Goal: Information Seeking & Learning: Learn about a topic

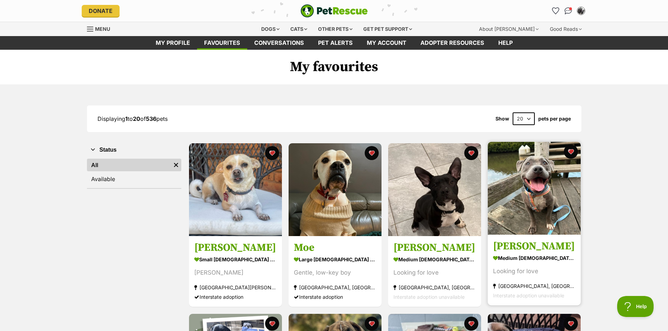
click at [549, 181] on img at bounding box center [534, 188] width 93 height 93
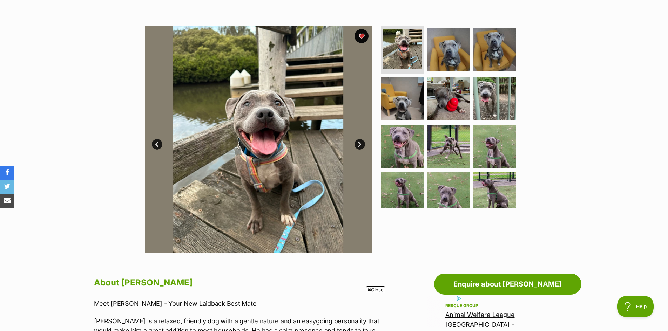
scroll to position [105, 0]
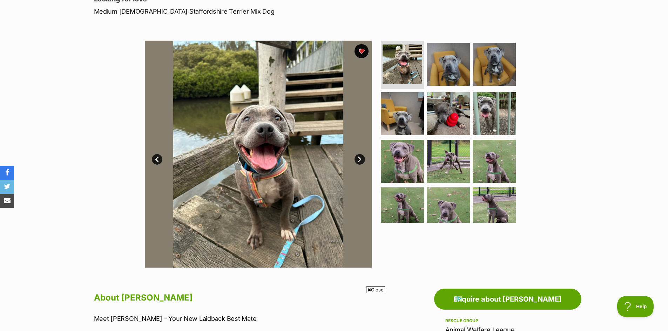
click at [359, 160] on link "Next" at bounding box center [359, 159] width 11 height 11
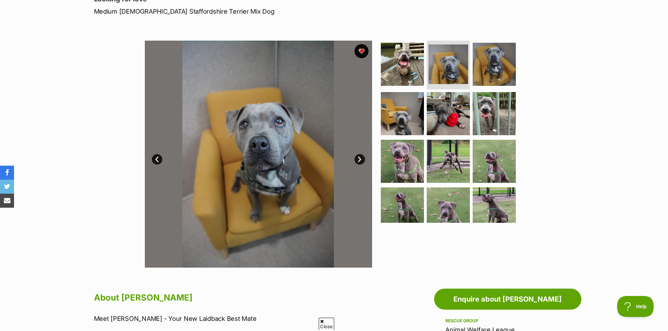
scroll to position [0, 0]
click at [359, 160] on link "Next" at bounding box center [359, 159] width 11 height 11
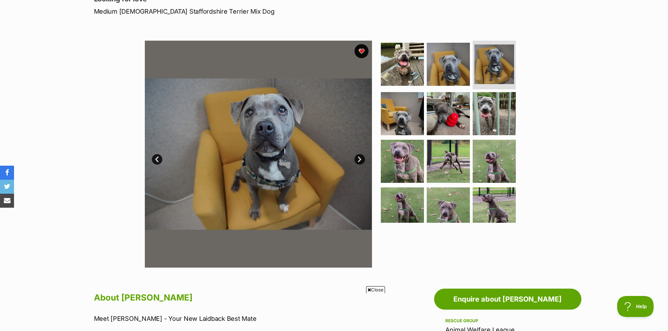
click at [359, 160] on link "Next" at bounding box center [359, 159] width 11 height 11
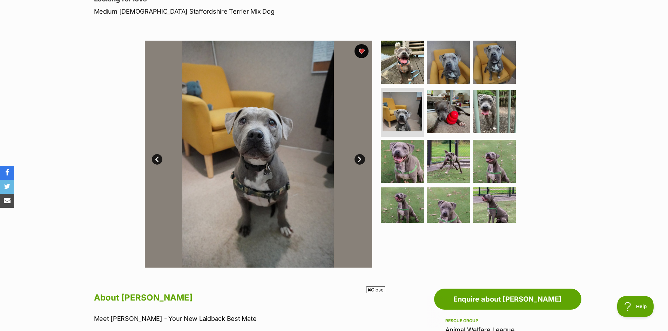
click at [359, 160] on link "Next" at bounding box center [359, 159] width 11 height 11
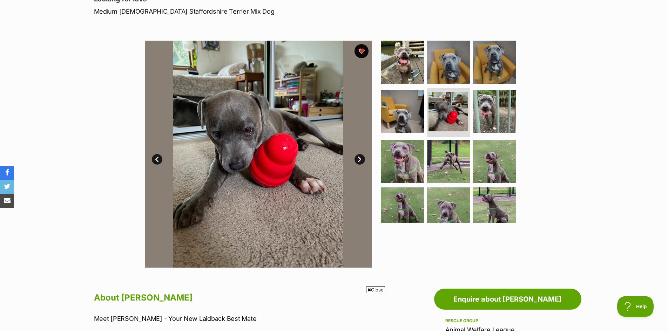
click at [359, 160] on link "Next" at bounding box center [359, 159] width 11 height 11
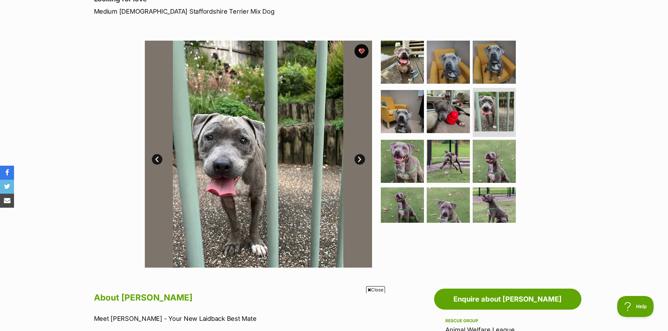
click at [359, 160] on link "Next" at bounding box center [359, 159] width 11 height 11
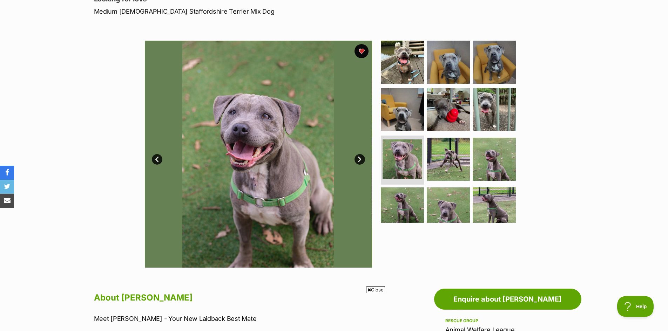
click at [359, 160] on link "Next" at bounding box center [359, 159] width 11 height 11
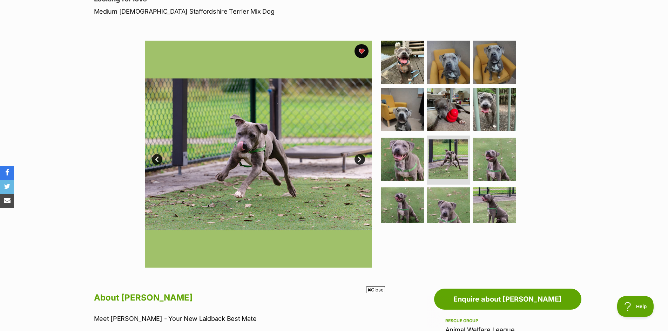
click at [360, 160] on link "Next" at bounding box center [359, 159] width 11 height 11
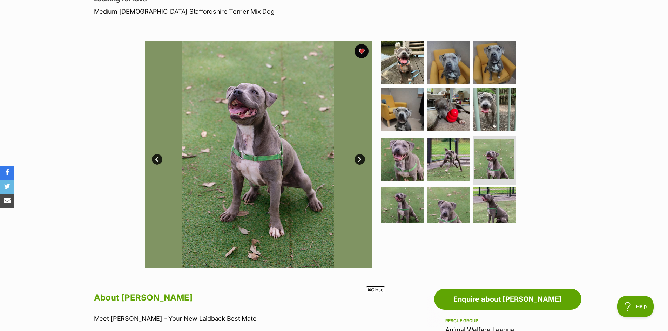
click at [360, 160] on link "Next" at bounding box center [359, 159] width 11 height 11
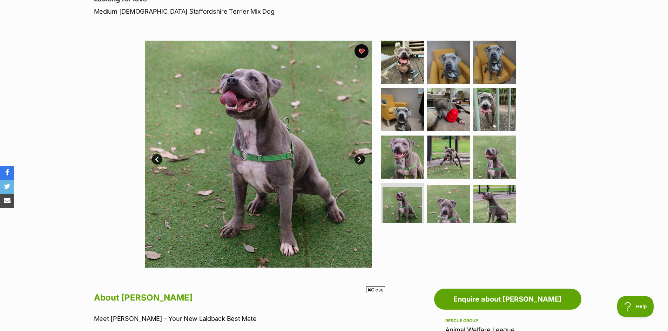
click at [361, 159] on link "Next" at bounding box center [359, 159] width 11 height 11
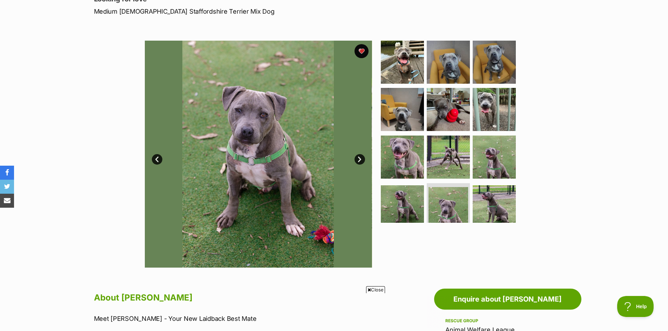
click at [361, 159] on link "Next" at bounding box center [359, 159] width 11 height 11
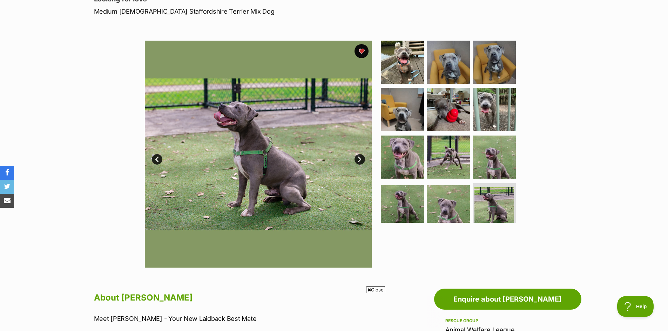
click at [361, 159] on link "Next" at bounding box center [359, 159] width 11 height 11
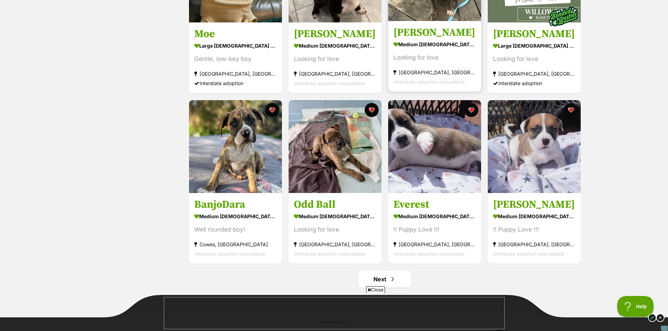
scroll to position [736, 0]
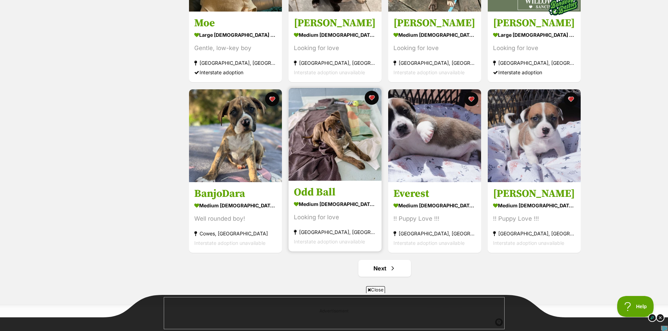
click at [303, 137] on img at bounding box center [335, 134] width 93 height 93
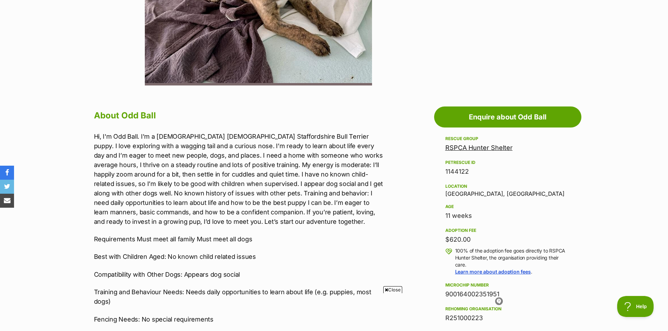
scroll to position [351, 0]
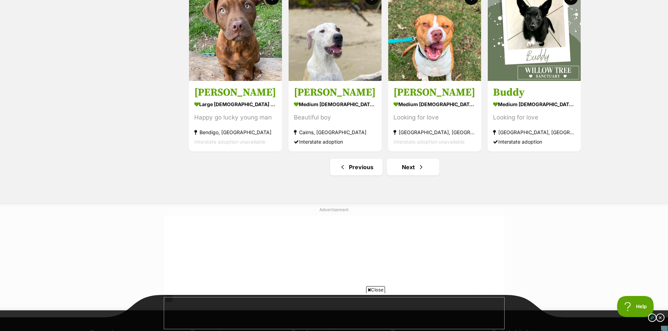
scroll to position [841, 0]
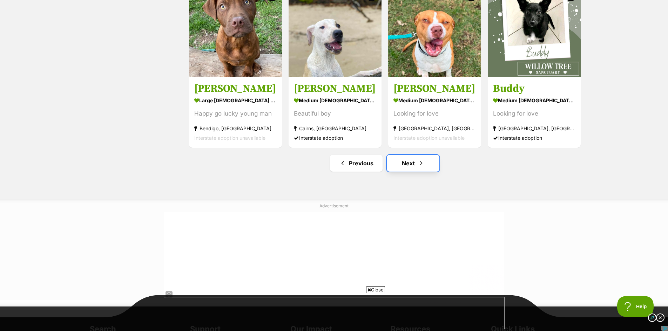
click at [413, 165] on link "Next" at bounding box center [413, 163] width 53 height 17
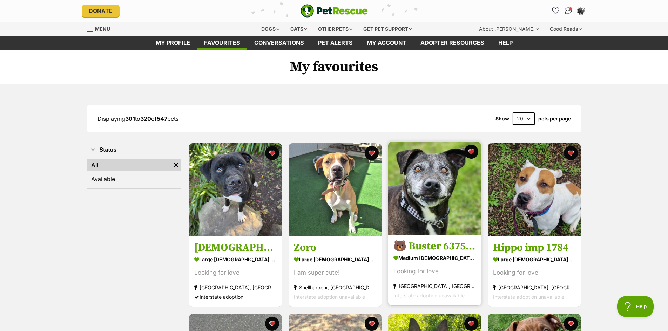
click at [430, 175] on img at bounding box center [434, 188] width 93 height 93
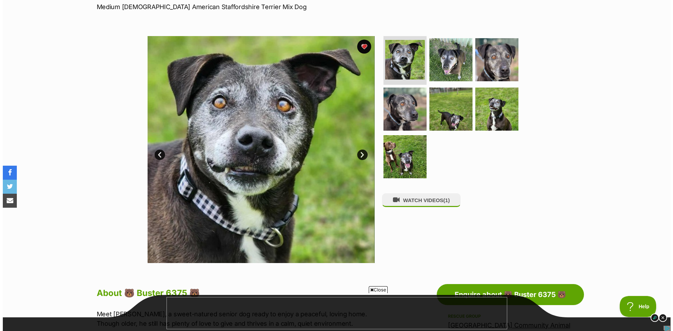
scroll to position [105, 0]
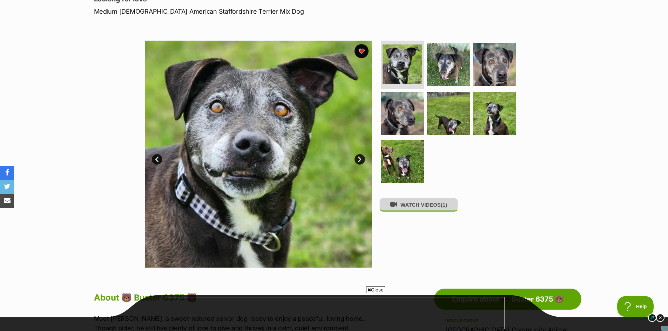
click at [420, 207] on button "WATCH VIDEOS (1)" at bounding box center [418, 205] width 79 height 14
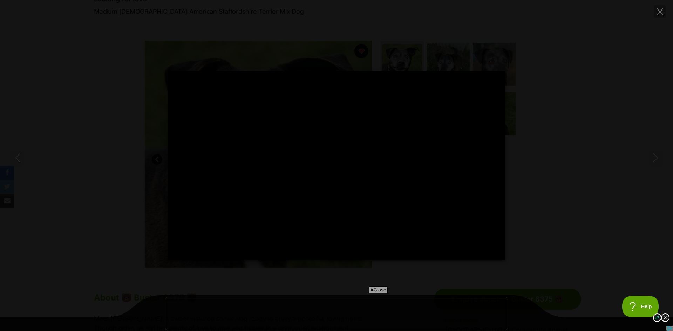
type input "100"
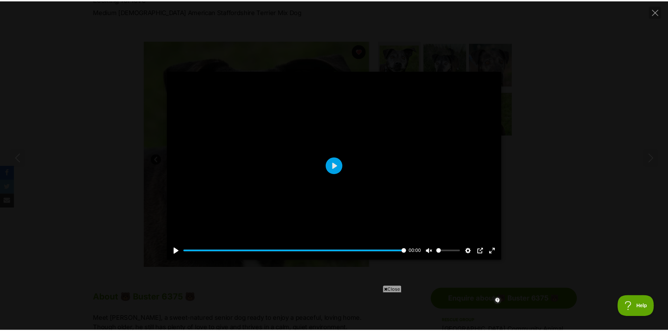
scroll to position [0, 0]
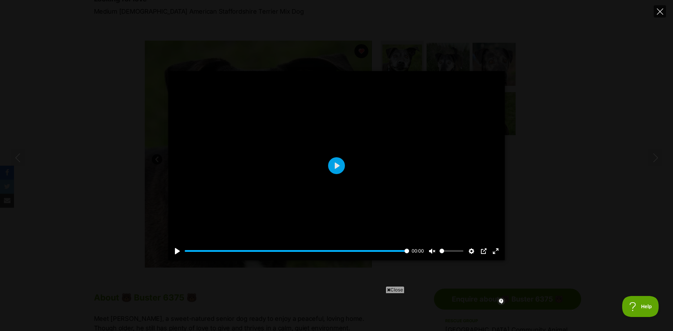
click at [661, 9] on icon "Close" at bounding box center [660, 11] width 6 height 6
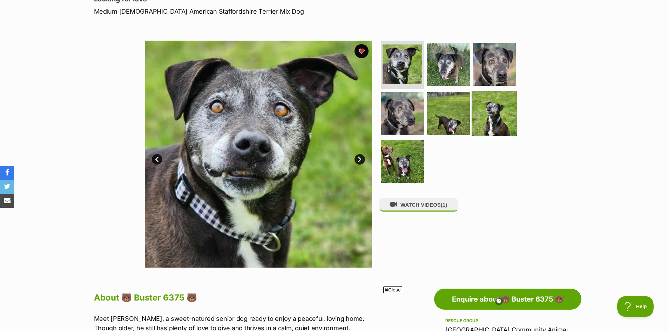
click at [501, 117] on img at bounding box center [494, 113] width 45 height 45
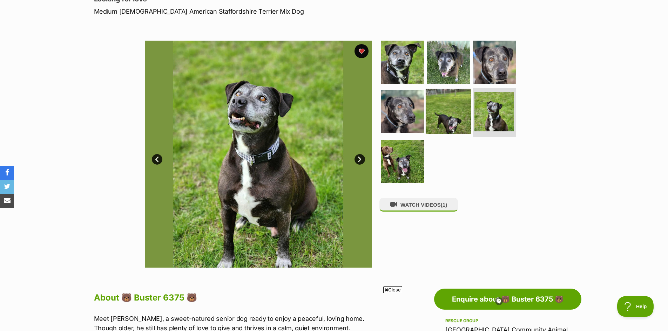
click at [454, 116] on img at bounding box center [448, 111] width 45 height 45
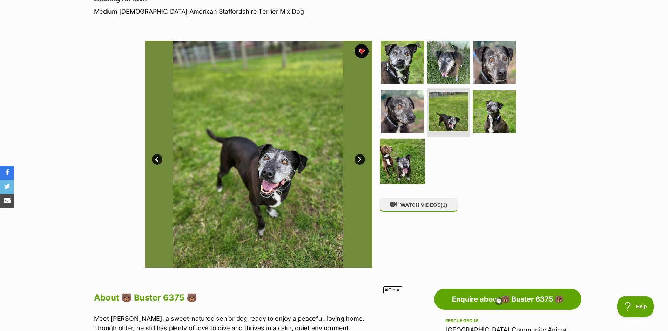
click at [406, 165] on img at bounding box center [402, 161] width 45 height 45
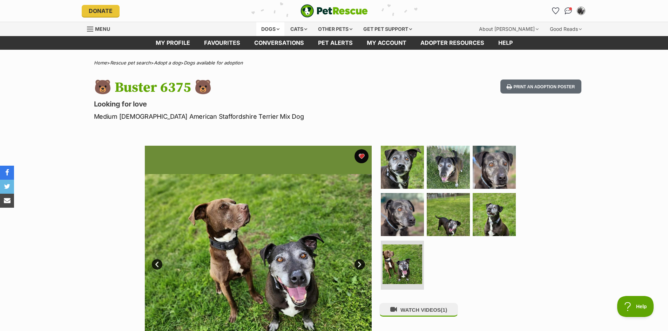
click at [266, 28] on div "Dogs" at bounding box center [270, 29] width 28 height 14
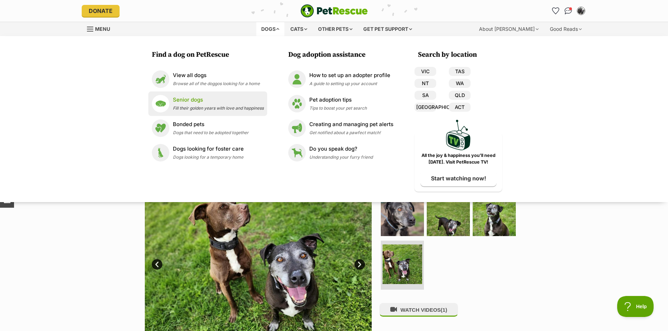
click at [186, 100] on p "Senior dogs" at bounding box center [218, 100] width 91 height 8
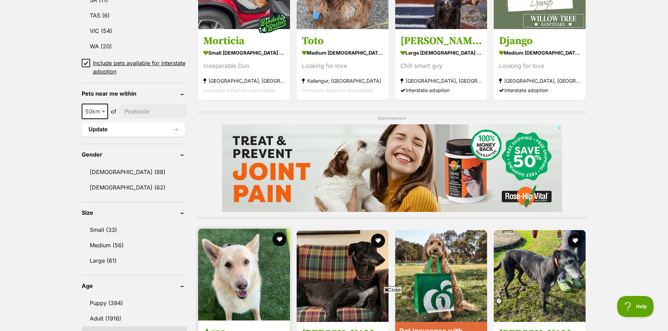
scroll to position [526, 0]
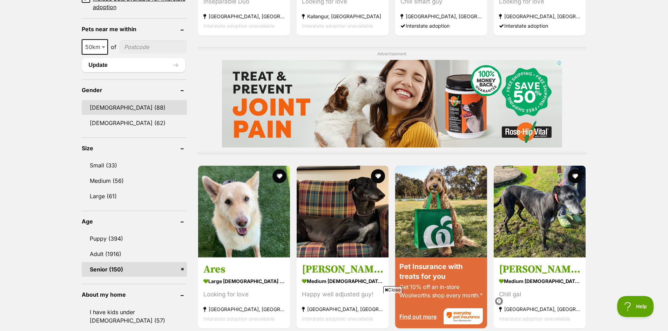
click at [93, 108] on link "[DEMOGRAPHIC_DATA] (88)" at bounding box center [134, 107] width 105 height 15
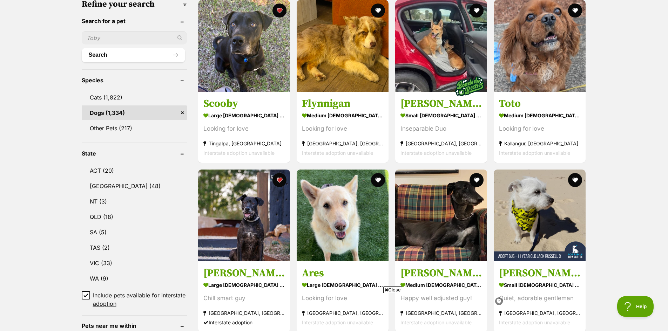
scroll to position [245, 0]
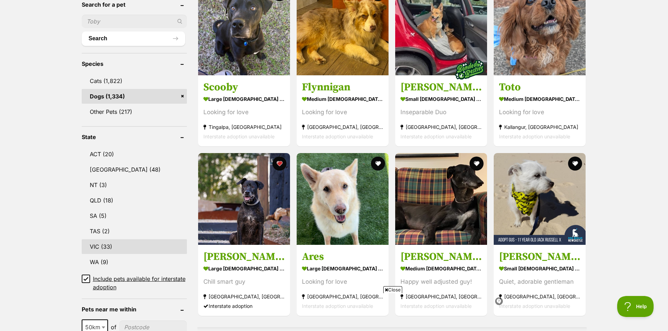
click at [94, 246] on link "VIC (33)" at bounding box center [134, 246] width 105 height 15
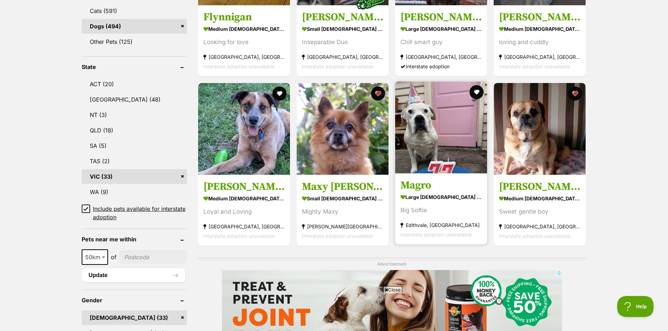
click at [447, 138] on img at bounding box center [441, 128] width 92 height 92
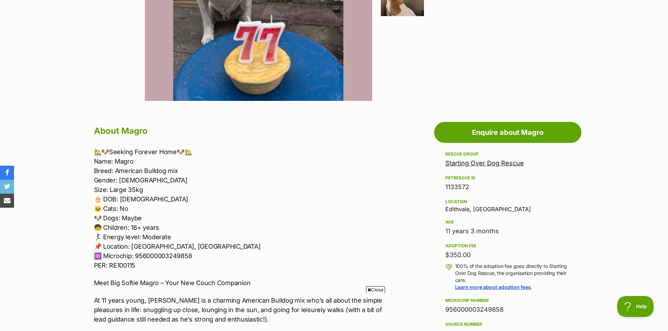
scroll to position [140, 0]
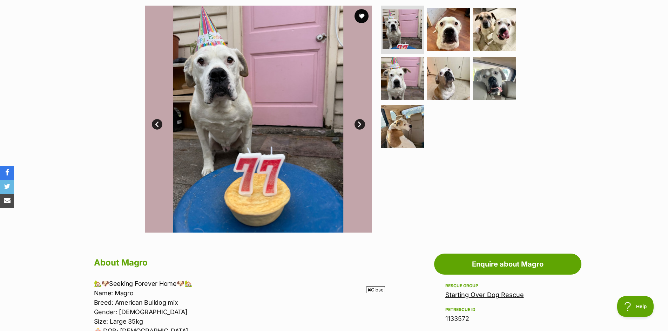
click at [358, 123] on link "Next" at bounding box center [359, 124] width 11 height 11
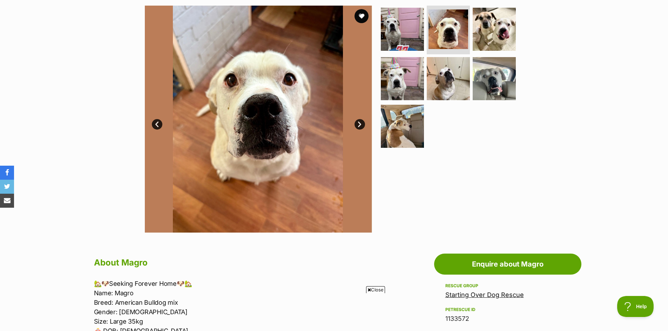
click at [358, 123] on link "Next" at bounding box center [359, 124] width 11 height 11
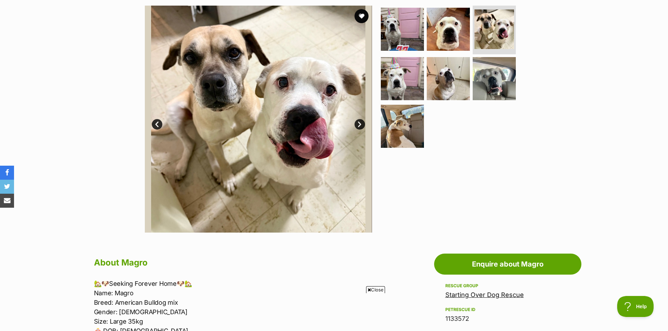
click at [358, 123] on link "Next" at bounding box center [359, 124] width 11 height 11
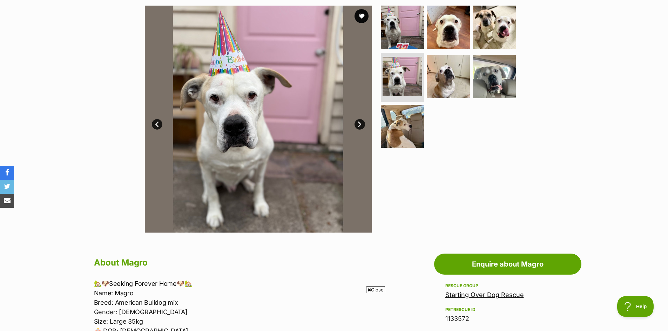
click at [358, 123] on link "Next" at bounding box center [359, 124] width 11 height 11
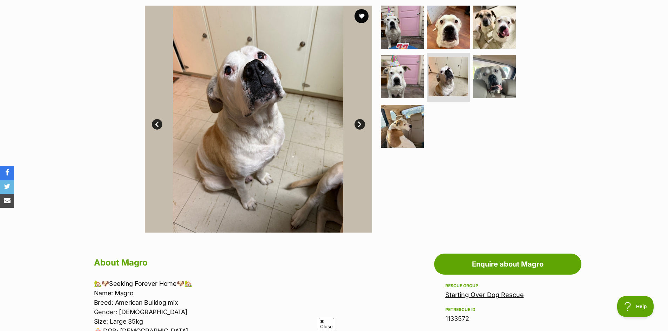
click at [358, 123] on link "Next" at bounding box center [359, 124] width 11 height 11
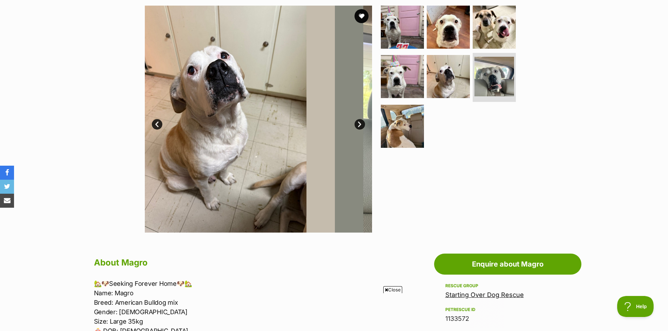
scroll to position [0, 0]
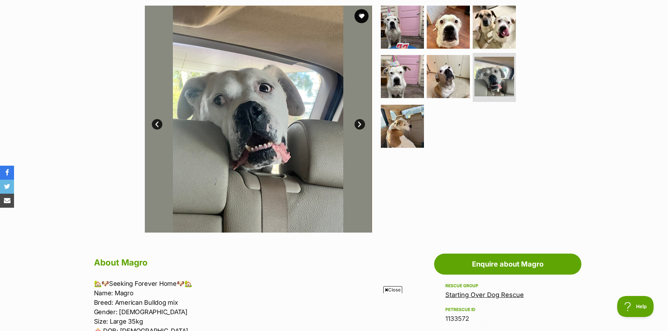
click at [358, 123] on link "Next" at bounding box center [359, 124] width 11 height 11
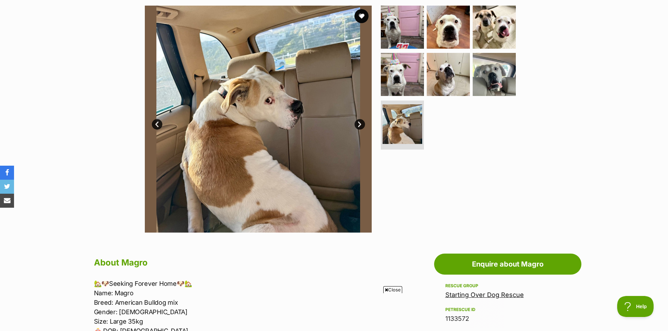
click at [358, 123] on link "Next" at bounding box center [359, 124] width 11 height 11
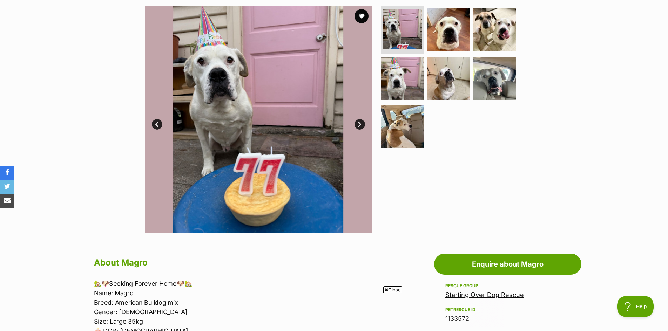
click at [358, 123] on link "Next" at bounding box center [359, 124] width 11 height 11
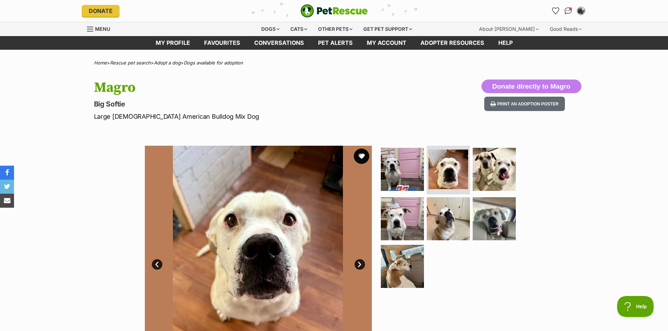
click at [359, 160] on button "favourite" at bounding box center [361, 156] width 15 height 15
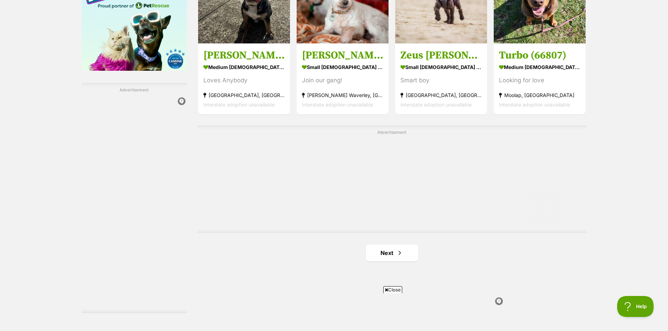
scroll to position [1157, 0]
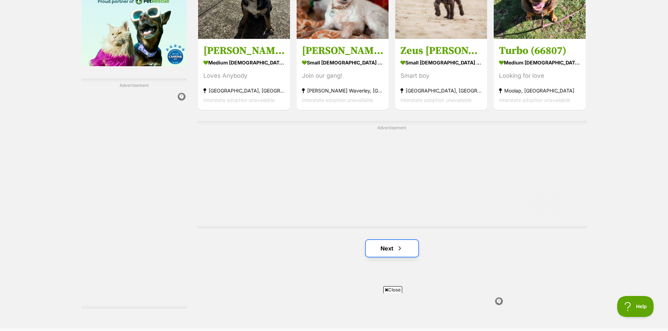
click at [389, 252] on link "Next" at bounding box center [392, 248] width 53 height 17
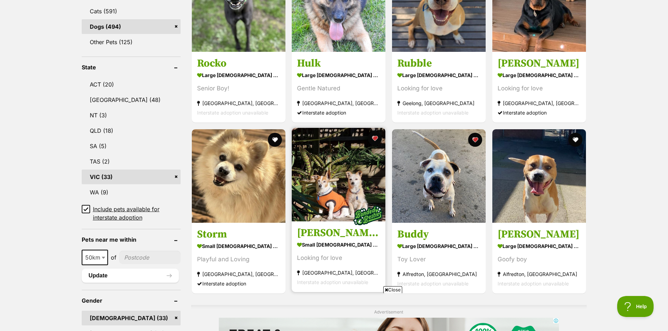
scroll to position [316, 0]
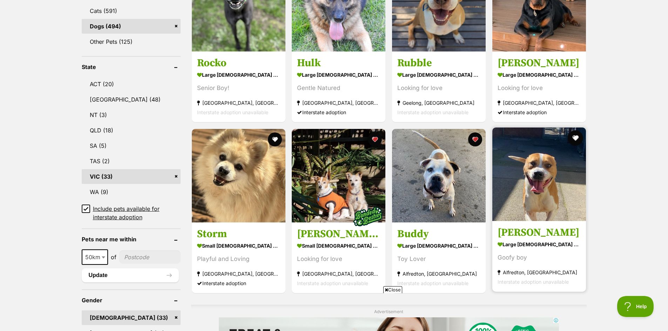
click at [576, 138] on button "favourite" at bounding box center [575, 137] width 15 height 15
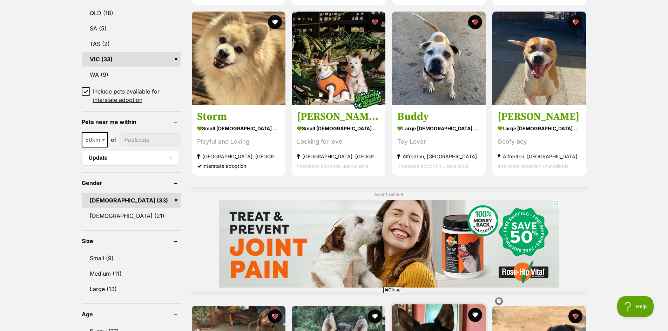
scroll to position [386, 0]
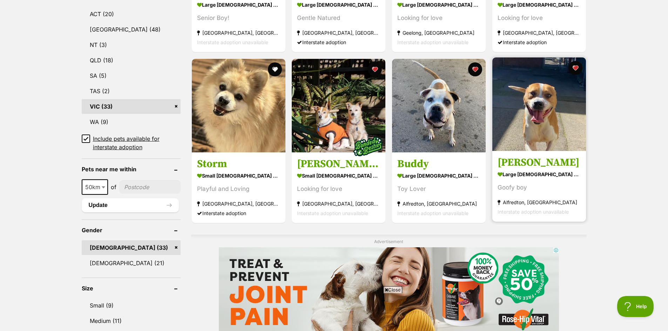
click at [546, 117] on img at bounding box center [539, 104] width 94 height 94
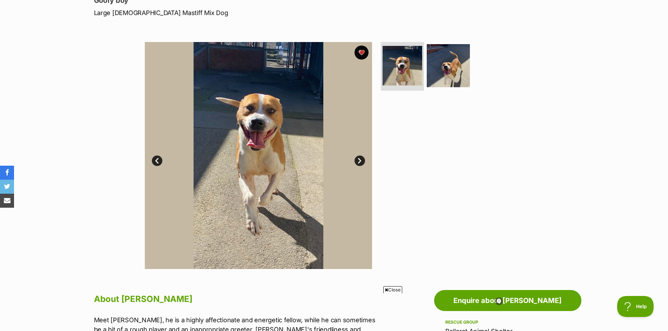
scroll to position [105, 0]
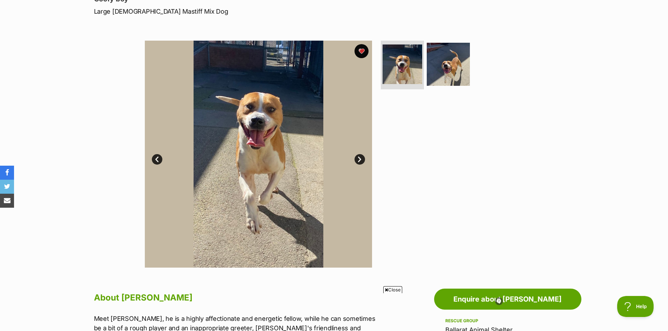
click at [361, 159] on link "Next" at bounding box center [359, 159] width 11 height 11
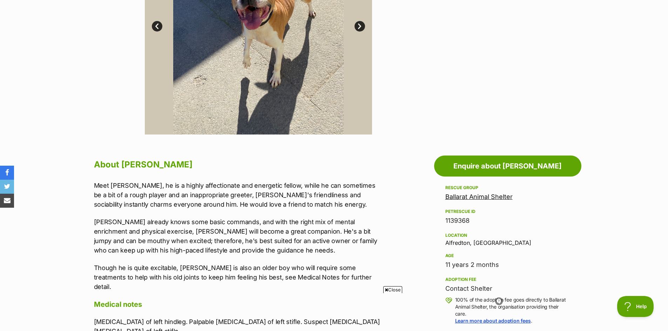
scroll to position [245, 0]
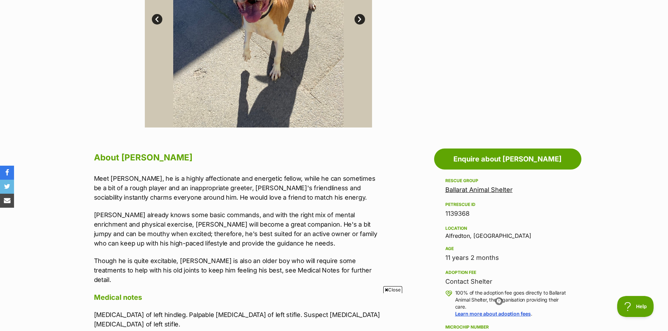
click at [473, 189] on link "Ballarat Animal Shelter" at bounding box center [478, 189] width 67 height 7
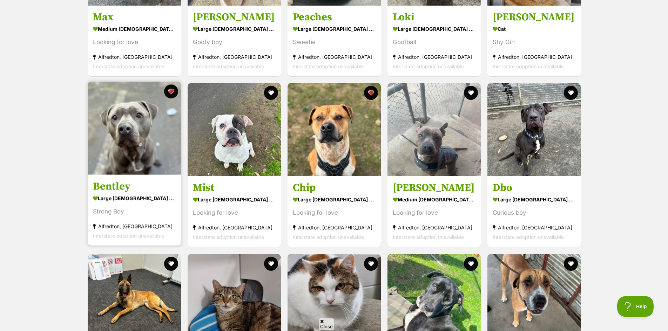
scroll to position [1683, 0]
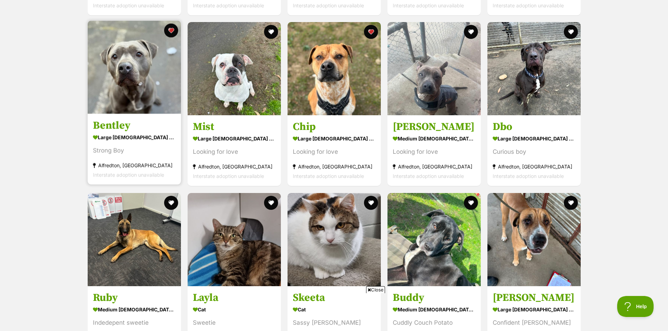
click at [125, 72] on img at bounding box center [134, 67] width 93 height 93
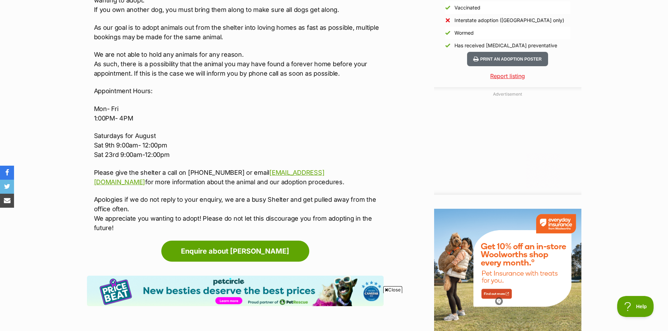
scroll to position [736, 0]
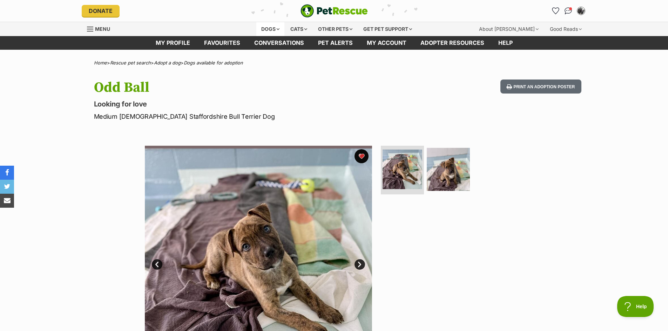
click at [275, 28] on div "Dogs" at bounding box center [270, 29] width 28 height 14
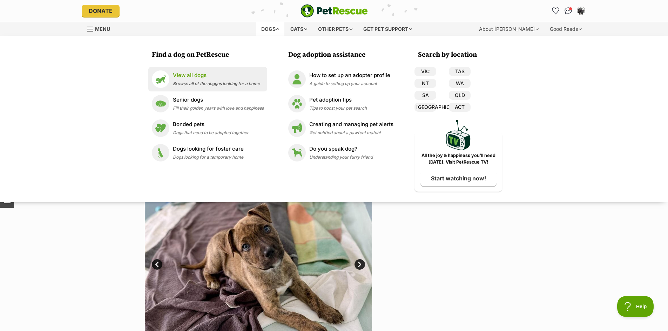
click at [199, 73] on p "View all dogs" at bounding box center [216, 76] width 87 height 8
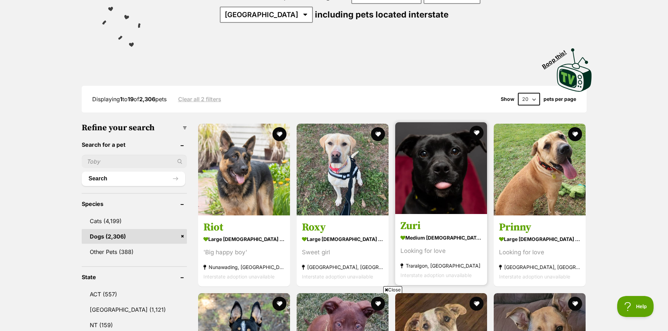
click at [454, 172] on img at bounding box center [441, 168] width 92 height 92
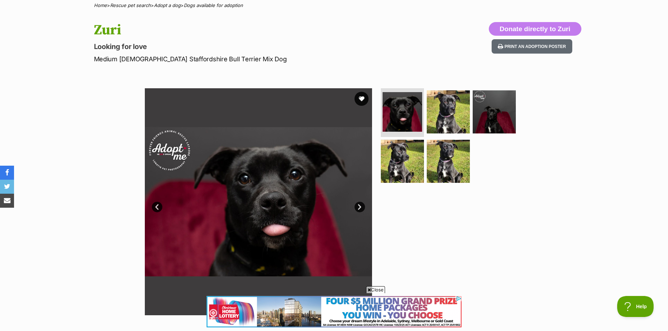
scroll to position [70, 0]
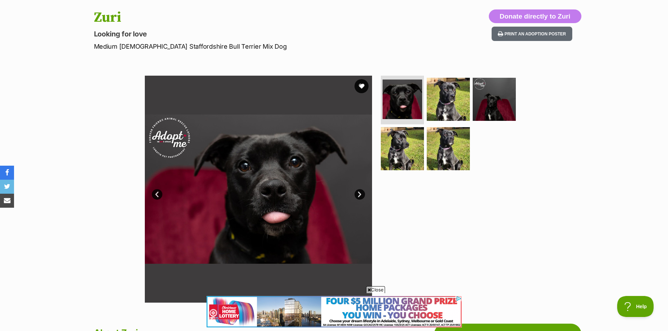
click at [360, 195] on link "Next" at bounding box center [359, 194] width 11 height 11
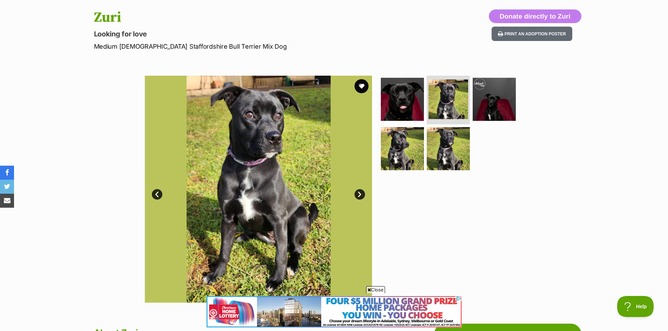
click at [360, 195] on link "Next" at bounding box center [359, 194] width 11 height 11
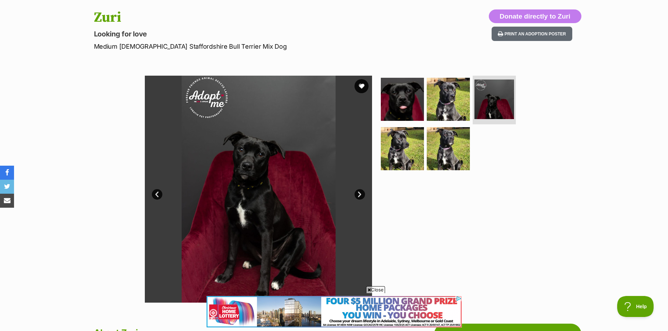
click at [360, 195] on link "Next" at bounding box center [359, 194] width 11 height 11
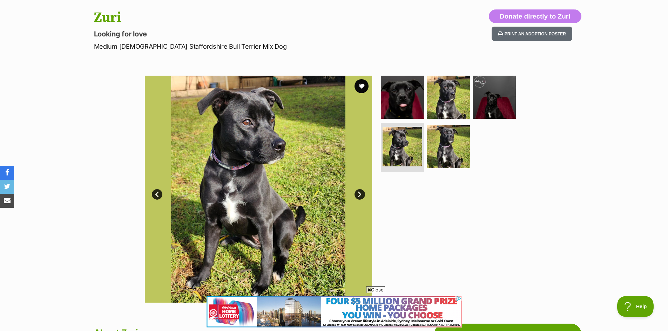
click at [360, 195] on link "Next" at bounding box center [359, 194] width 11 height 11
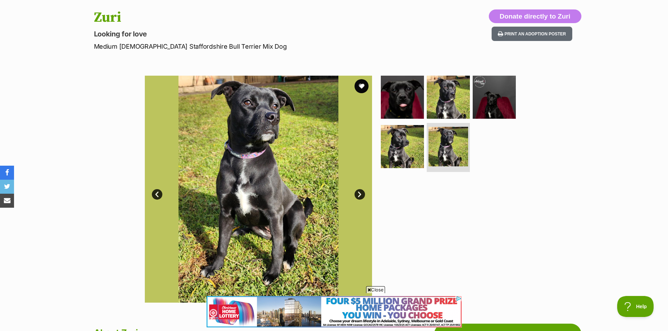
click at [360, 195] on link "Next" at bounding box center [359, 194] width 11 height 11
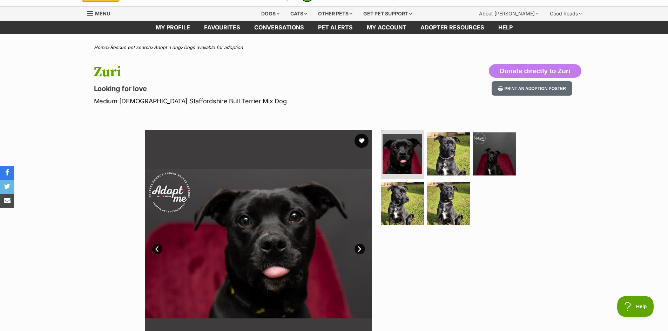
scroll to position [0, 0]
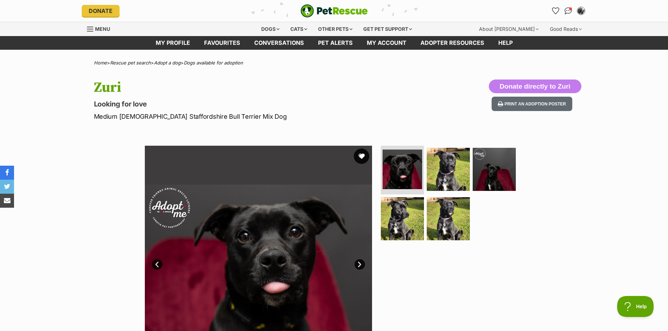
click at [362, 156] on button "favourite" at bounding box center [361, 156] width 15 height 15
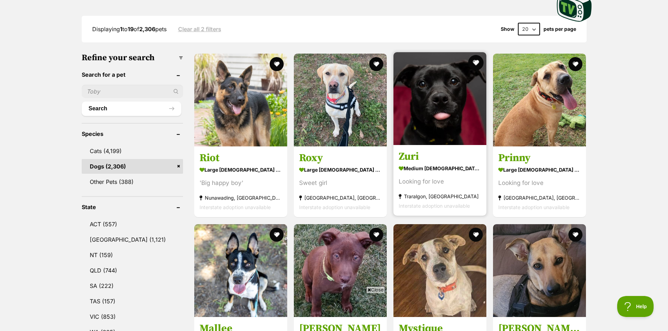
click at [475, 62] on button "favourite" at bounding box center [475, 62] width 15 height 15
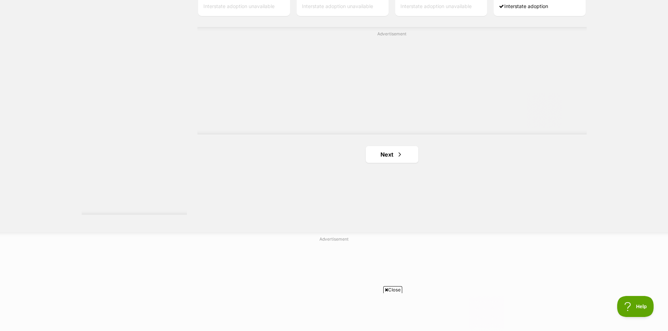
scroll to position [1262, 0]
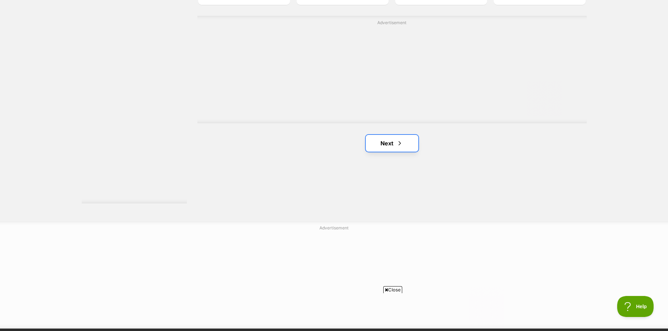
click at [389, 145] on link "Next" at bounding box center [392, 143] width 53 height 17
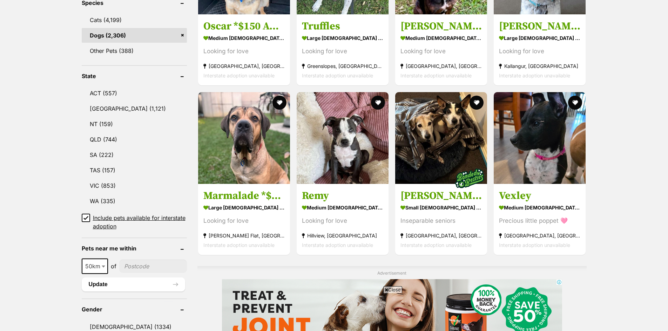
scroll to position [316, 0]
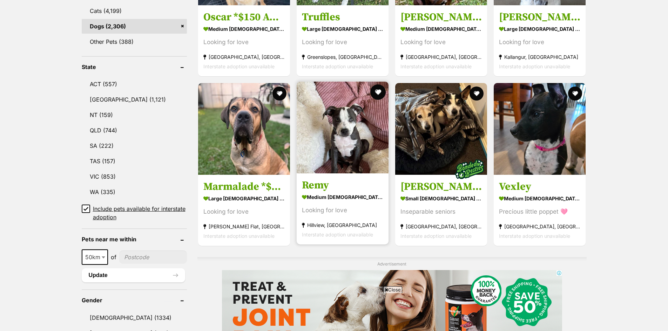
click at [377, 90] on button "favourite" at bounding box center [377, 91] width 15 height 15
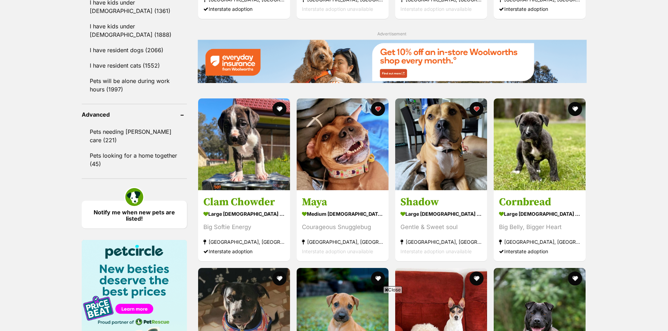
scroll to position [841, 0]
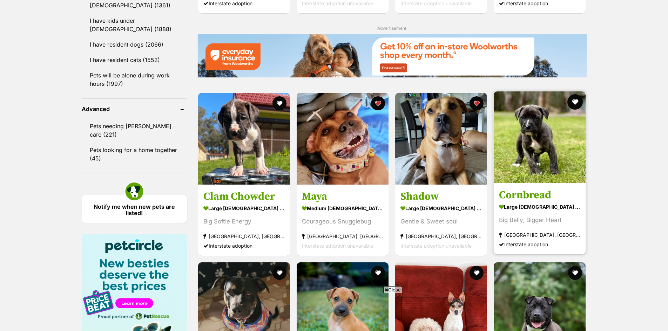
click at [577, 101] on button "favourite" at bounding box center [575, 101] width 15 height 15
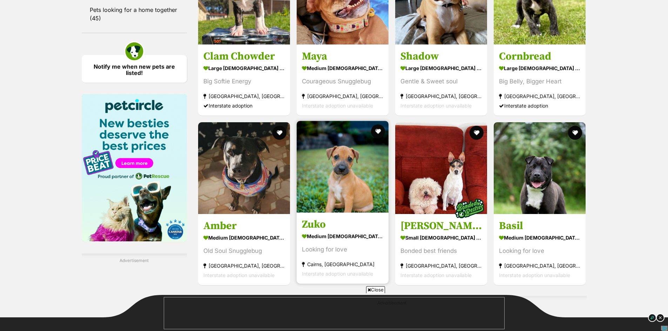
scroll to position [0, 0]
click at [379, 127] on button "favourite" at bounding box center [377, 131] width 15 height 15
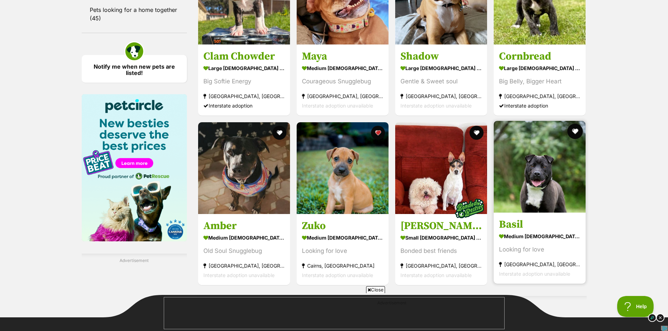
click at [575, 129] on button "favourite" at bounding box center [575, 131] width 15 height 15
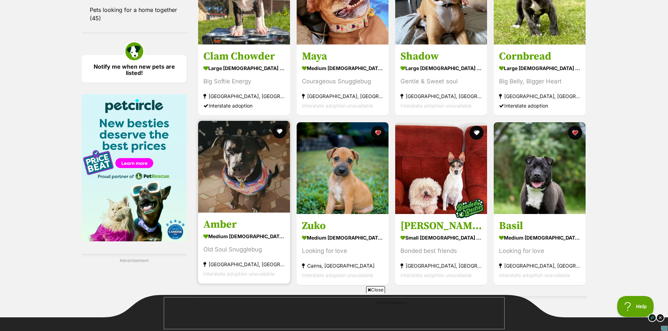
click at [265, 175] on img at bounding box center [244, 167] width 92 height 92
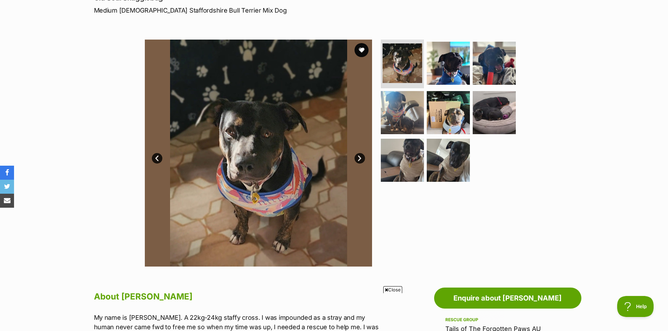
scroll to position [105, 0]
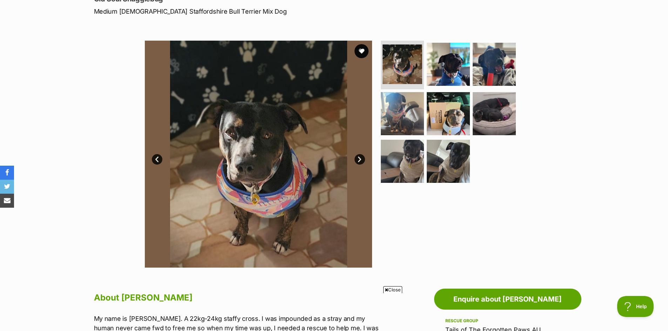
click at [357, 161] on link "Next" at bounding box center [359, 159] width 11 height 11
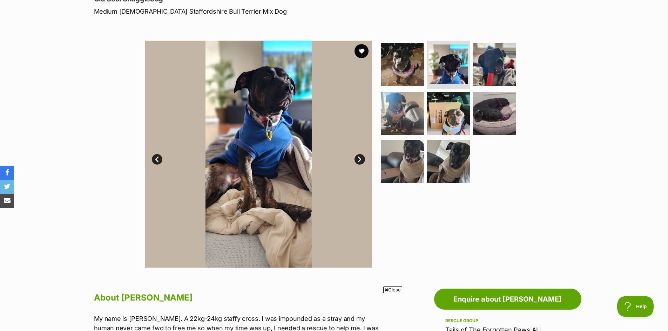
click at [356, 162] on link "Next" at bounding box center [359, 159] width 11 height 11
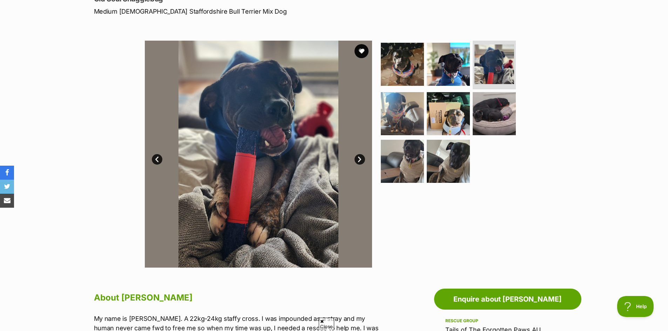
click at [356, 163] on link "Next" at bounding box center [359, 159] width 11 height 11
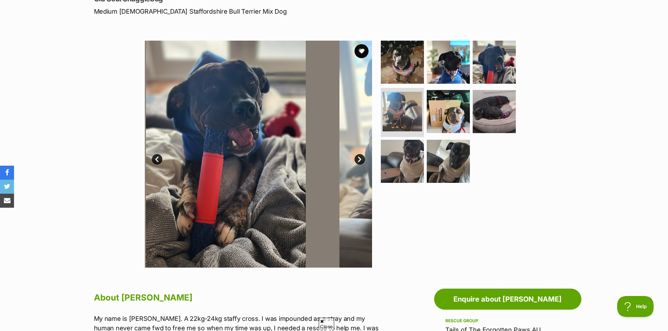
scroll to position [0, 0]
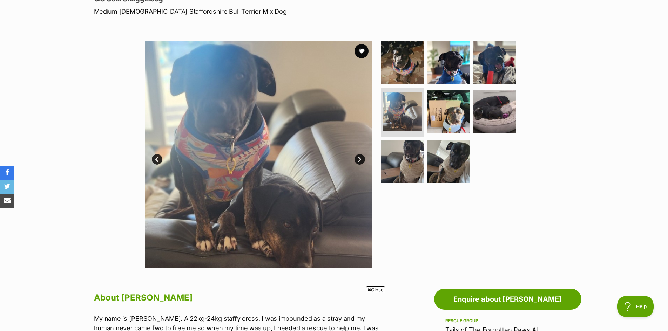
click at [357, 163] on link "Next" at bounding box center [359, 159] width 11 height 11
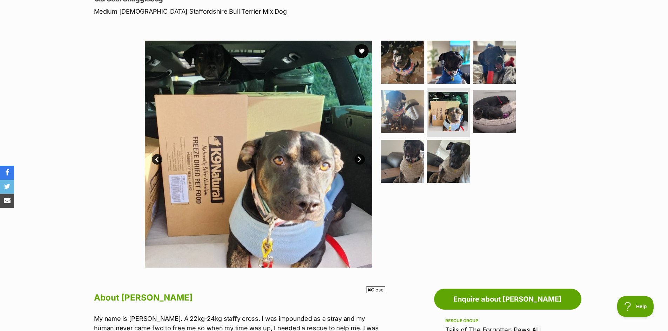
click at [357, 163] on link "Next" at bounding box center [359, 159] width 11 height 11
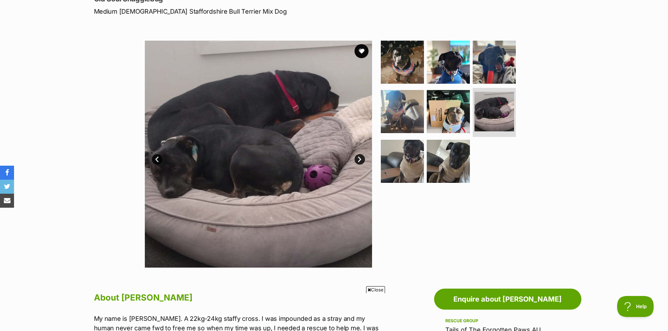
click at [357, 163] on link "Next" at bounding box center [359, 159] width 11 height 11
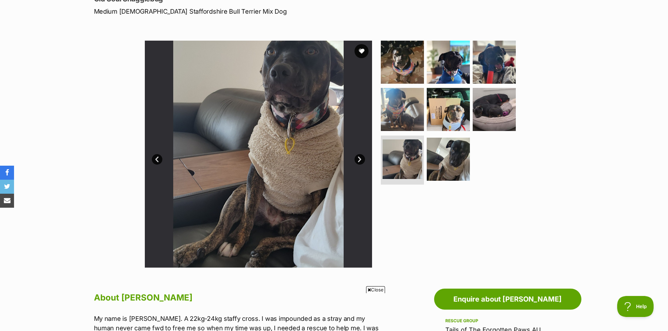
click at [357, 163] on link "Next" at bounding box center [359, 159] width 11 height 11
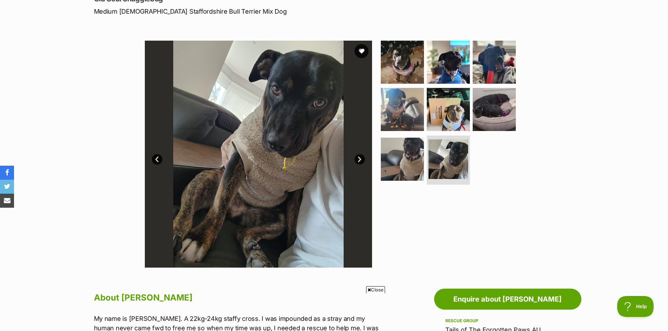
click at [357, 163] on link "Next" at bounding box center [359, 159] width 11 height 11
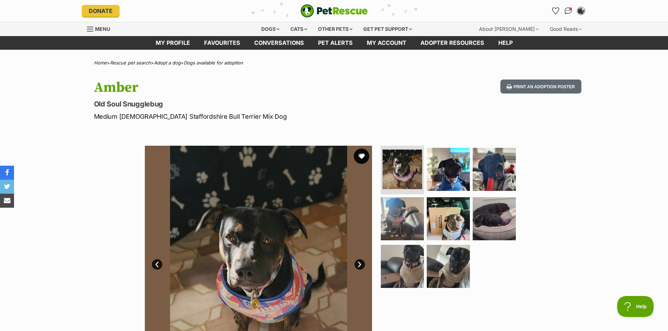
click at [358, 156] on button "favourite" at bounding box center [361, 156] width 15 height 15
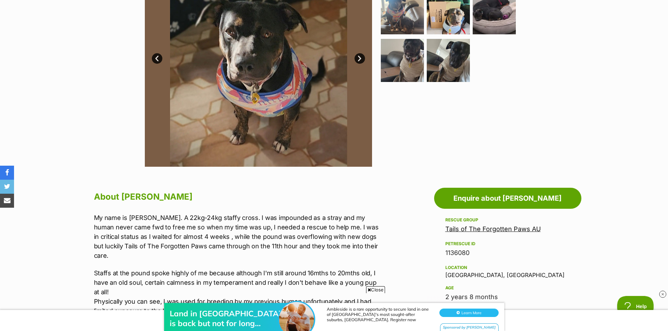
scroll to position [70, 0]
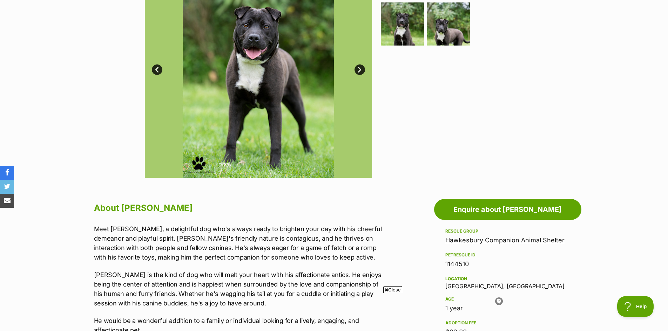
scroll to position [70, 0]
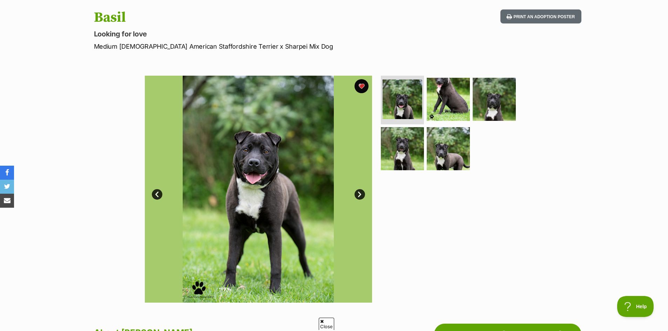
click at [360, 192] on link "Next" at bounding box center [359, 194] width 11 height 11
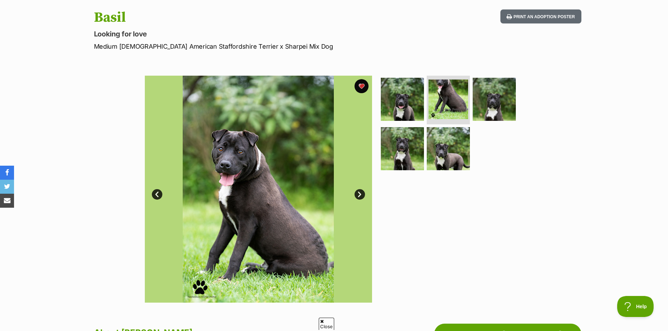
scroll to position [0, 0]
click at [360, 192] on link "Next" at bounding box center [359, 194] width 11 height 11
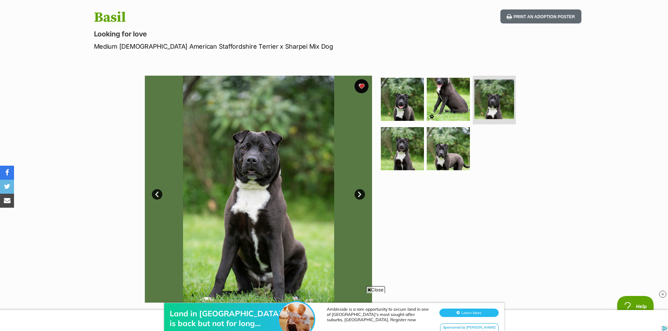
click at [360, 192] on link "Next" at bounding box center [359, 194] width 11 height 11
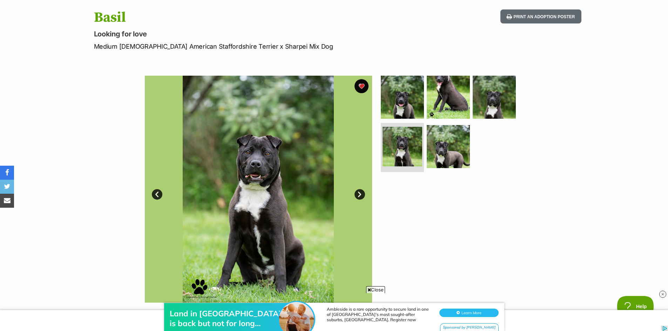
click at [360, 192] on link "Next" at bounding box center [359, 194] width 11 height 11
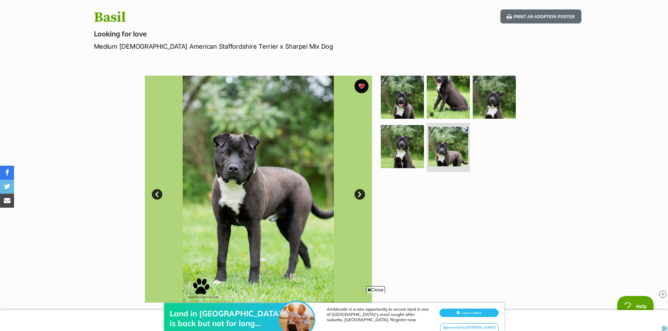
click at [360, 192] on link "Next" at bounding box center [359, 194] width 11 height 11
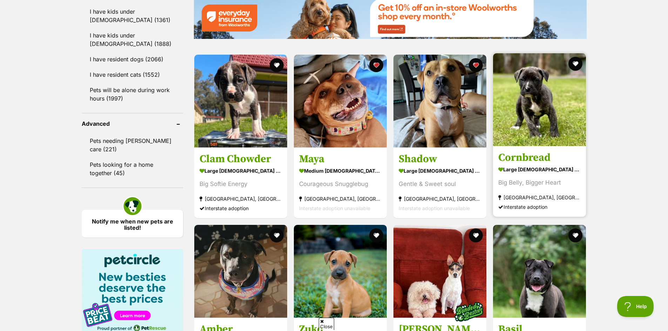
scroll to position [767, 0]
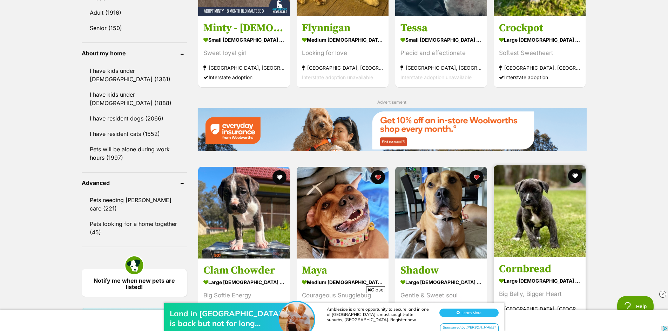
scroll to position [0, 0]
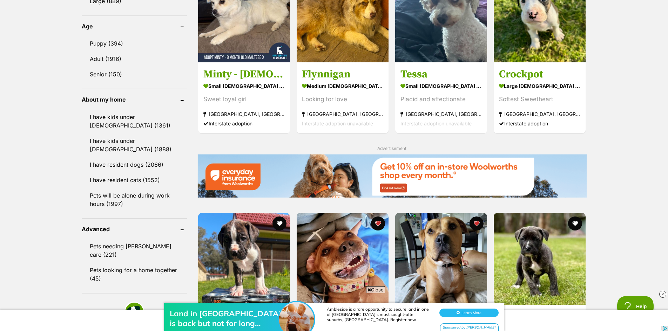
scroll to position [697, 0]
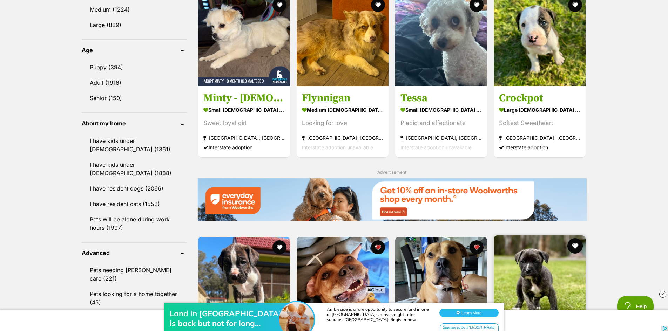
click at [576, 238] on button "favourite" at bounding box center [575, 245] width 15 height 15
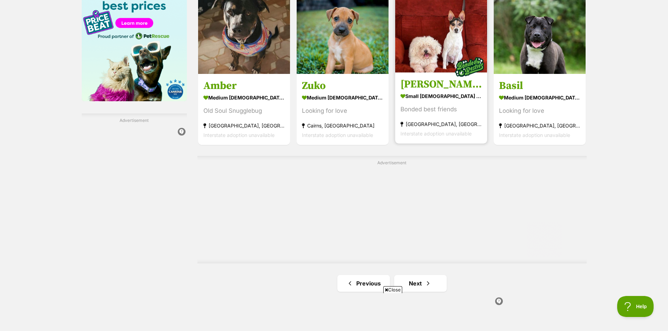
scroll to position [1192, 0]
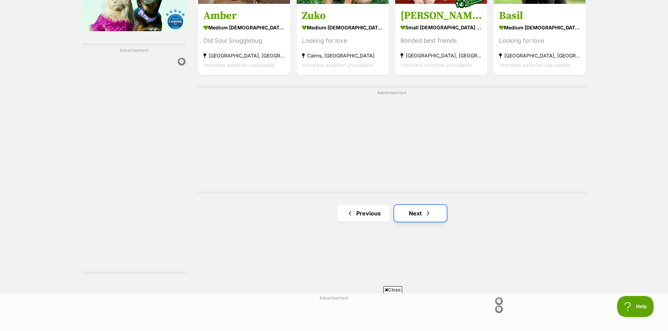
click at [416, 217] on link "Next" at bounding box center [420, 213] width 53 height 17
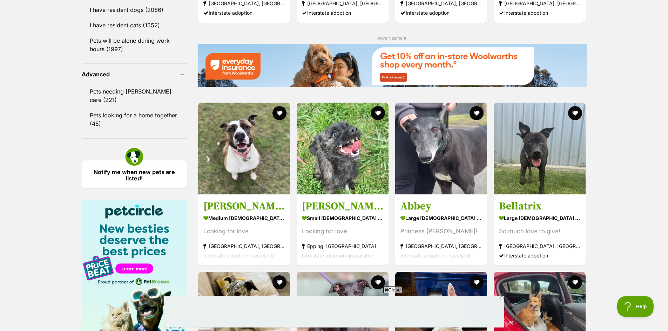
scroll to position [876, 0]
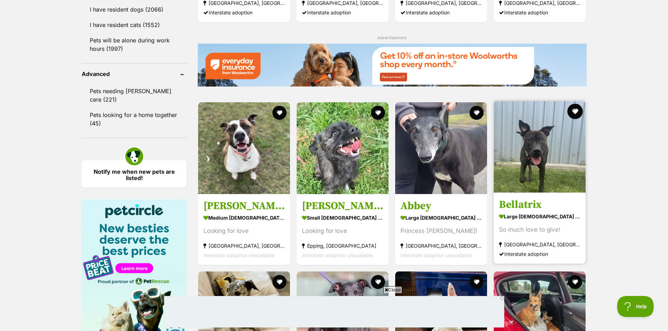
click at [574, 110] on button "favourite" at bounding box center [575, 111] width 15 height 15
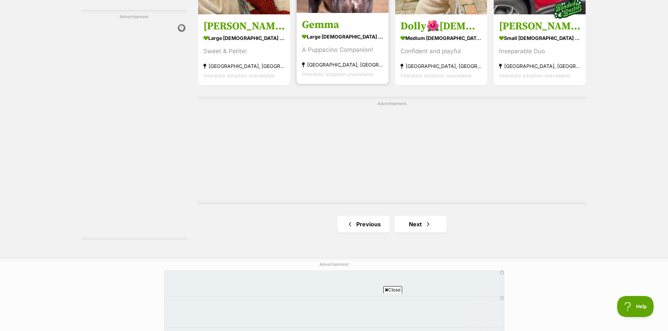
scroll to position [1227, 0]
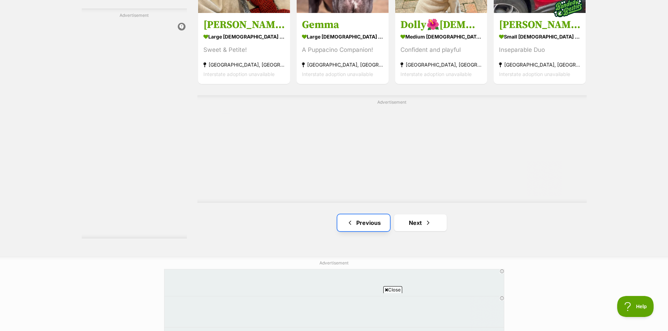
click at [361, 221] on link "Previous" at bounding box center [363, 223] width 53 height 17
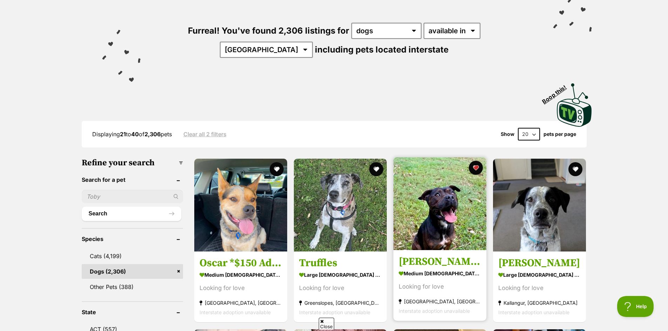
click at [447, 215] on img at bounding box center [439, 203] width 93 height 93
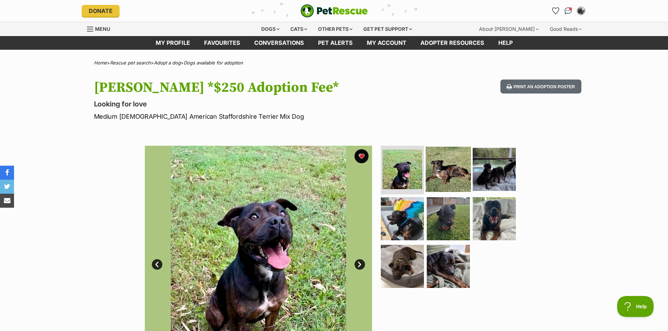
click at [439, 178] on img at bounding box center [448, 169] width 45 height 45
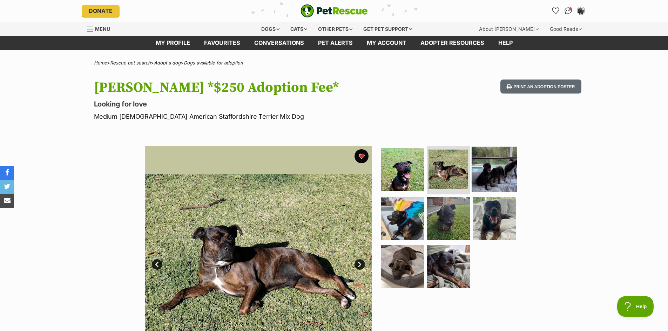
click at [497, 167] on img at bounding box center [494, 169] width 45 height 45
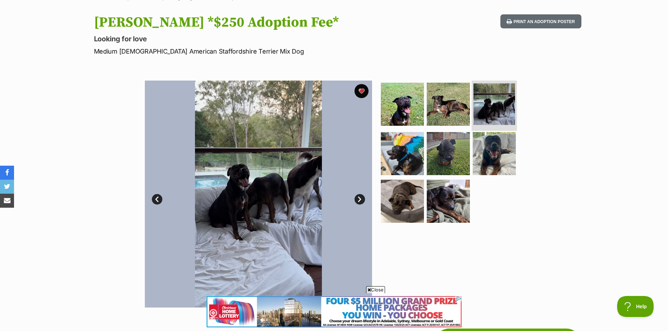
scroll to position [70, 0]
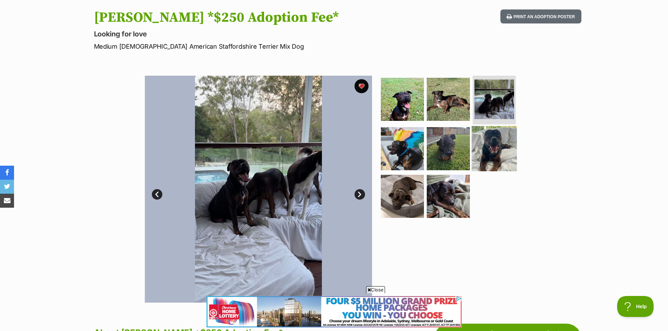
click at [497, 151] on img at bounding box center [494, 148] width 45 height 45
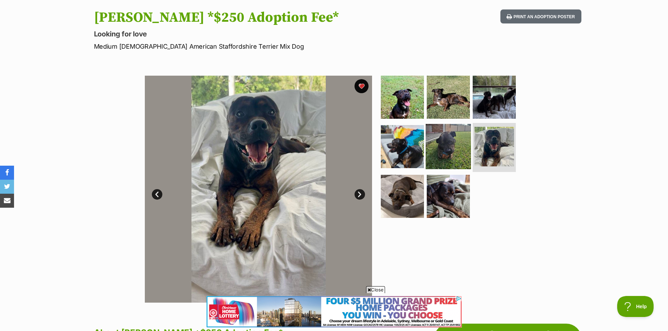
click at [439, 163] on img at bounding box center [448, 146] width 45 height 45
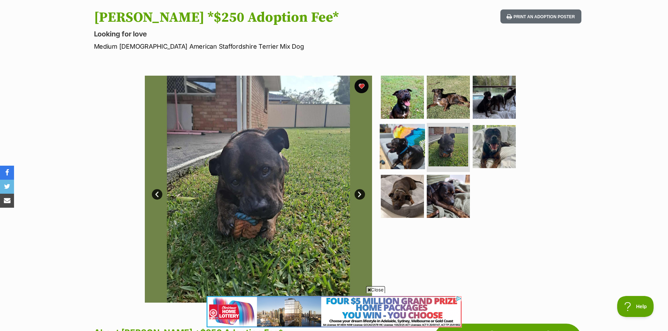
click at [397, 148] on img at bounding box center [402, 146] width 45 height 45
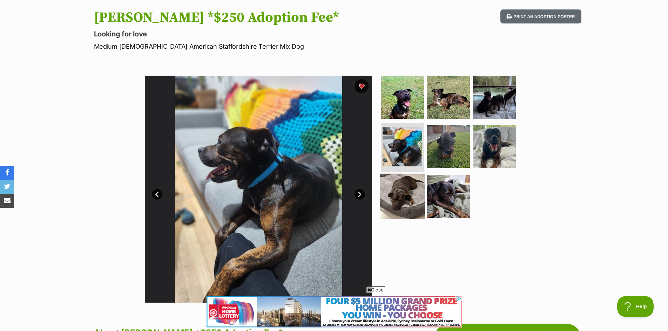
click at [401, 198] on img at bounding box center [402, 196] width 45 height 45
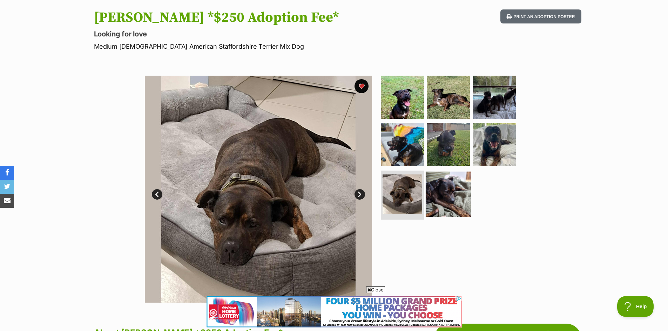
click at [456, 196] on img at bounding box center [448, 194] width 45 height 45
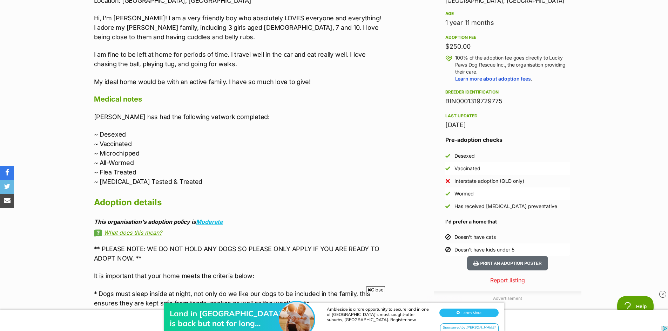
scroll to position [561, 0]
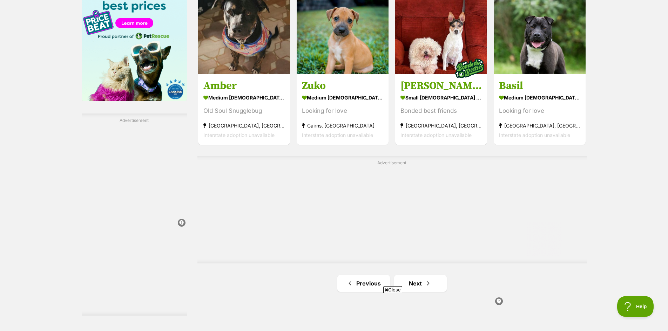
scroll to position [1227, 0]
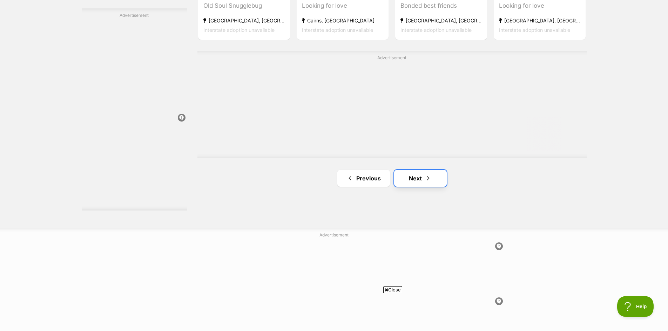
click at [413, 177] on link "Next" at bounding box center [420, 178] width 53 height 17
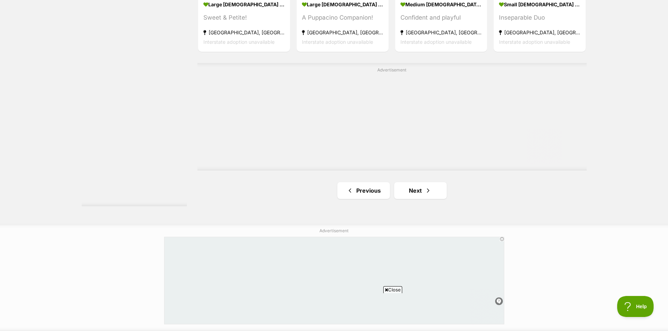
scroll to position [1332, 0]
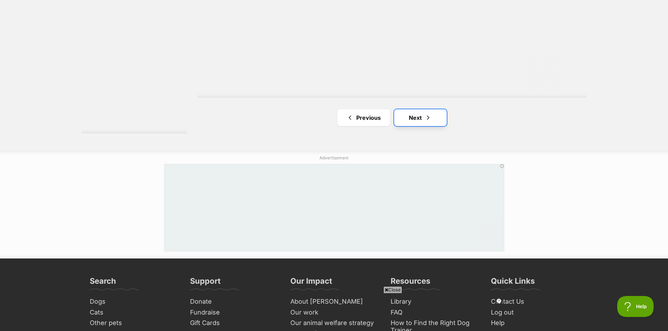
click at [415, 116] on link "Next" at bounding box center [420, 117] width 53 height 17
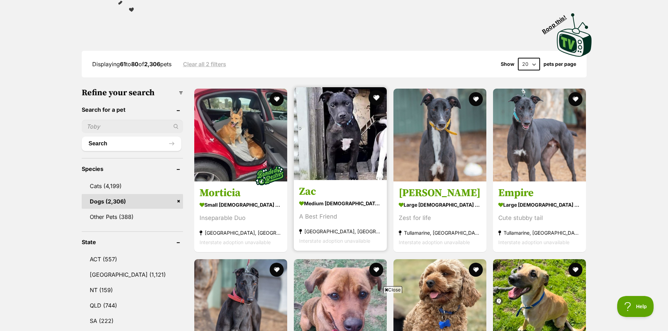
click at [375, 96] on button "favourite" at bounding box center [375, 97] width 15 height 15
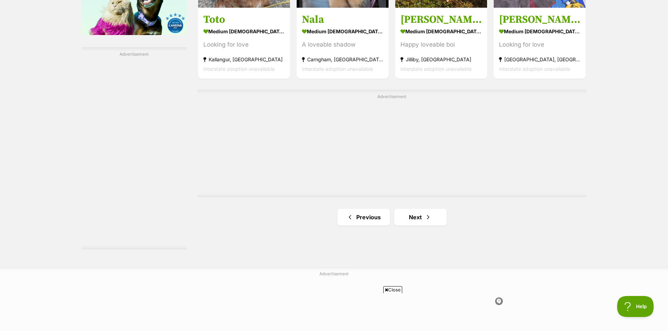
scroll to position [1192, 0]
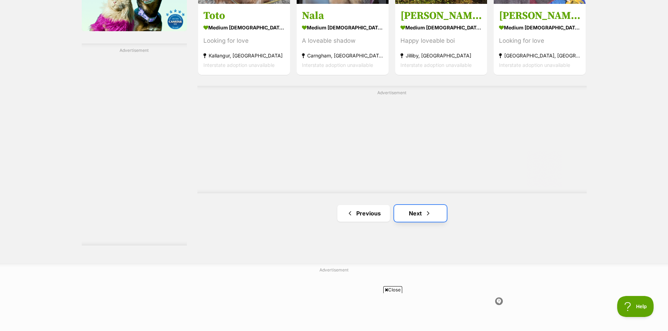
click at [418, 215] on link "Next" at bounding box center [420, 213] width 53 height 17
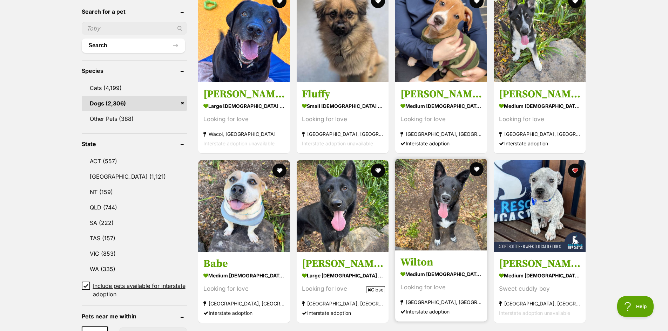
scroll to position [140, 0]
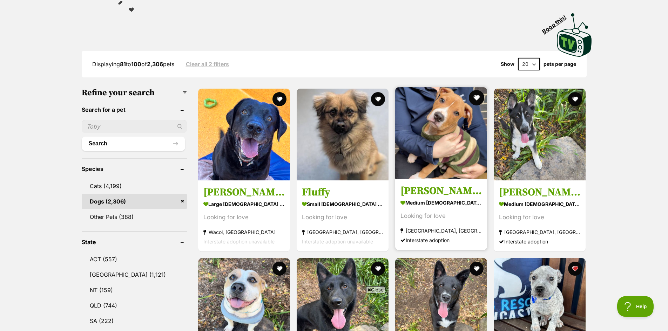
click at [478, 97] on button "favourite" at bounding box center [476, 97] width 15 height 15
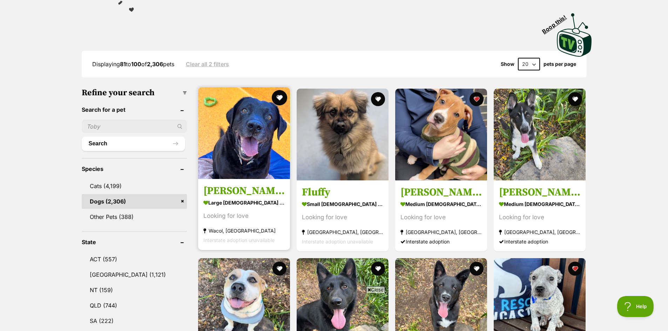
click at [278, 97] on button "favourite" at bounding box center [279, 97] width 15 height 15
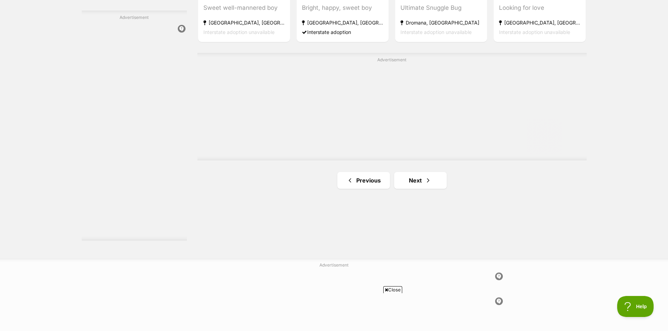
scroll to position [1227, 0]
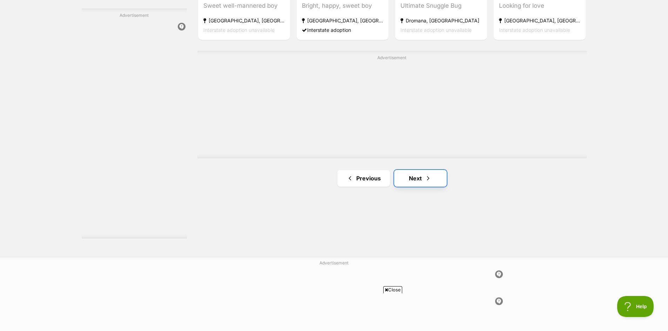
click at [414, 180] on link "Next" at bounding box center [420, 178] width 53 height 17
